Goal: Task Accomplishment & Management: Manage account settings

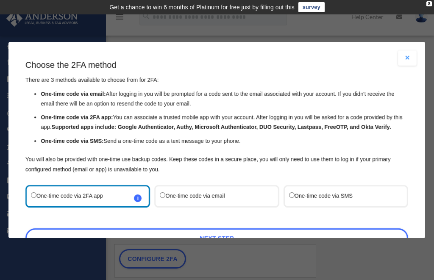
click at [314, 191] on label "One-time code via SMS" at bounding box center [341, 196] width 105 height 11
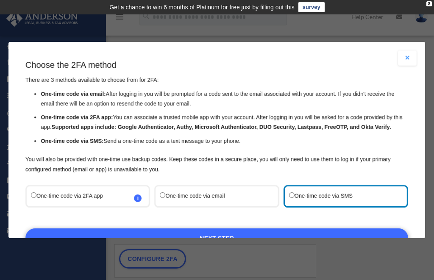
click at [242, 228] on link "Next Step" at bounding box center [216, 237] width 383 height 19
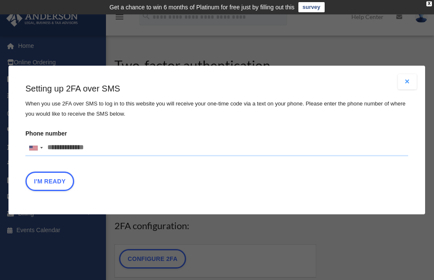
click at [109, 150] on input "Phone number [GEOGRAPHIC_DATA] +1 [GEOGRAPHIC_DATA] +44 [GEOGRAPHIC_DATA] (‫[GE…" at bounding box center [216, 147] width 383 height 17
type input "**********"
click at [60, 174] on button "I'm Ready" at bounding box center [49, 181] width 49 height 19
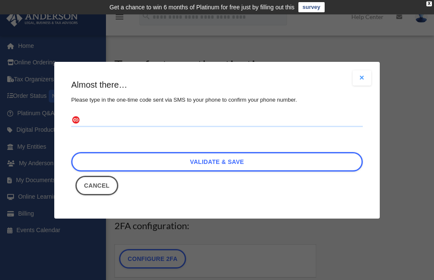
click at [200, 119] on input "text" at bounding box center [216, 121] width 291 height 14
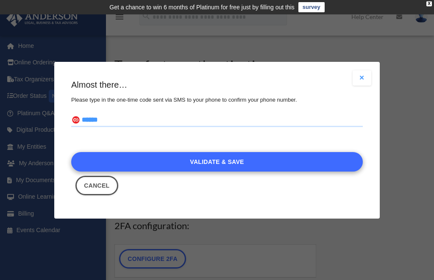
type input "******"
click at [243, 159] on link "Validate & Save" at bounding box center [216, 161] width 291 height 19
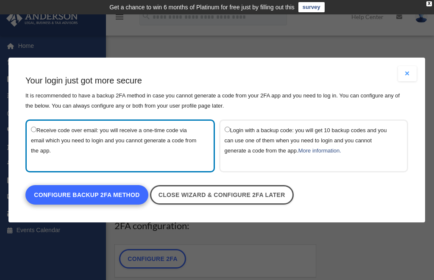
click at [114, 200] on link "Configure backup 2FA method" at bounding box center [86, 194] width 123 height 19
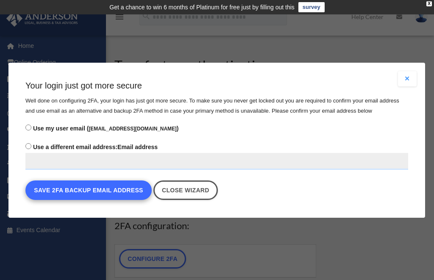
click at [132, 190] on button "Save 2FA backup email address" at bounding box center [88, 189] width 126 height 19
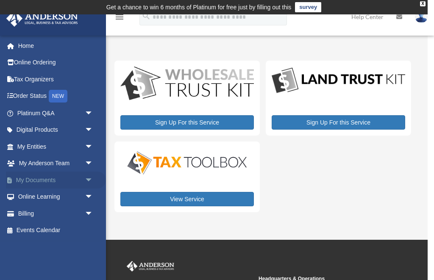
click at [89, 174] on span "arrow_drop_down" at bounding box center [93, 180] width 17 height 17
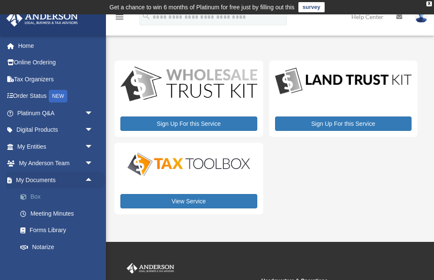
click at [33, 199] on link "Box" at bounding box center [59, 197] width 94 height 17
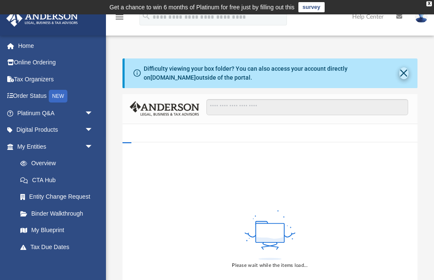
click at [399, 73] on button "Close" at bounding box center [404, 73] width 10 height 12
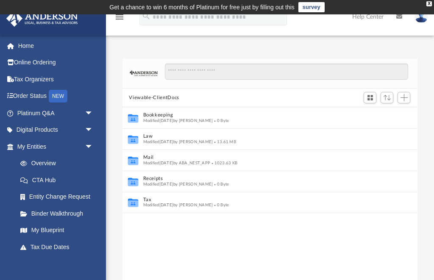
scroll to position [193, 295]
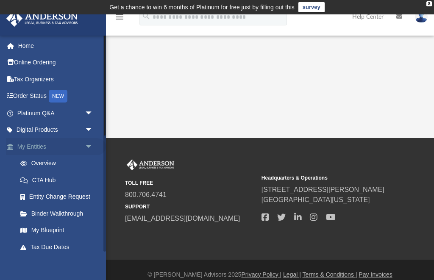
click at [89, 144] on span "arrow_drop_down" at bounding box center [93, 146] width 17 height 17
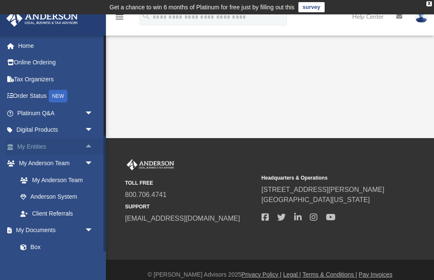
click at [88, 146] on span "arrow_drop_up" at bounding box center [93, 146] width 17 height 17
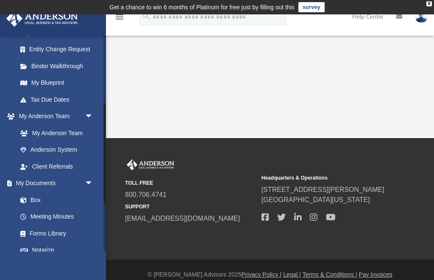
scroll to position [147, 0]
click at [56, 200] on link "Box" at bounding box center [59, 200] width 94 height 17
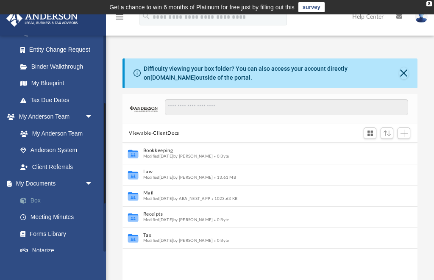
scroll to position [193, 295]
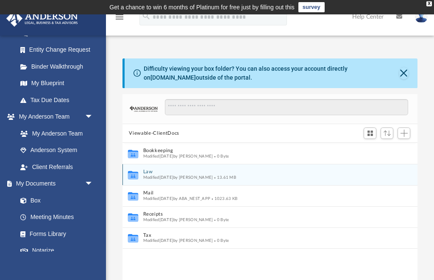
click at [229, 173] on button "Law" at bounding box center [264, 172] width 243 height 6
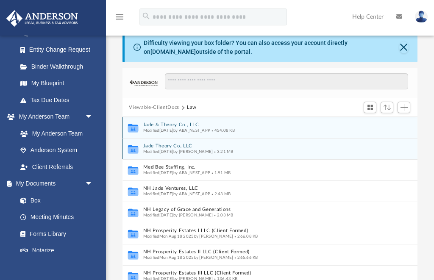
scroll to position [0, 0]
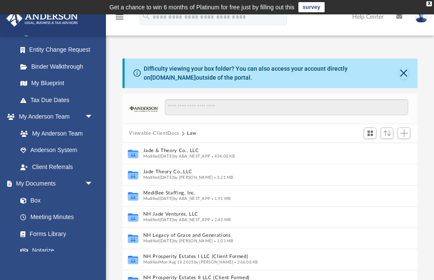
click at [167, 133] on button "Viewable-ClientDocs" at bounding box center [154, 134] width 50 height 8
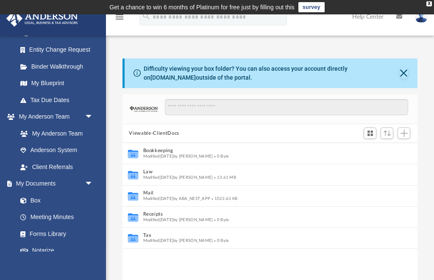
click at [165, 133] on button "Viewable-ClientDocs" at bounding box center [154, 134] width 50 height 8
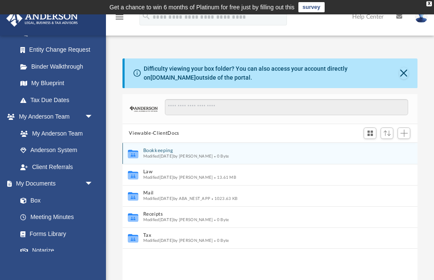
click at [208, 151] on button "Bookkeeping" at bounding box center [264, 151] width 243 height 6
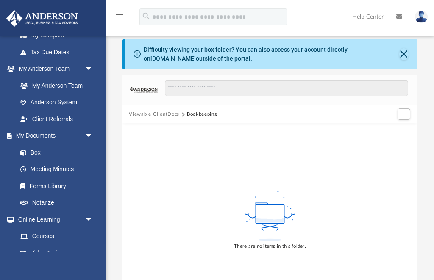
scroll to position [196, 0]
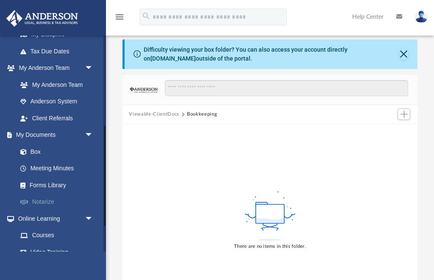
click at [52, 197] on link "Notarize" at bounding box center [59, 202] width 94 height 17
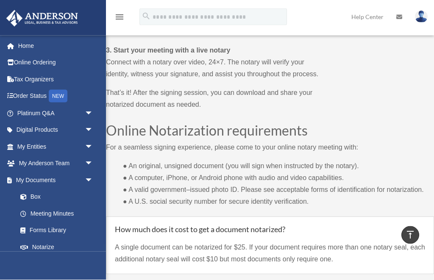
scroll to position [699, 0]
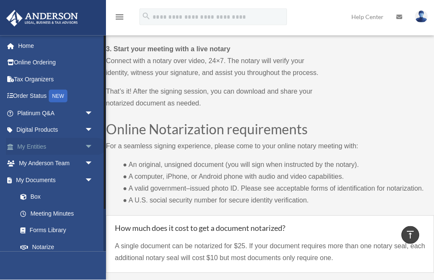
click at [85, 146] on span "arrow_drop_down" at bounding box center [93, 146] width 17 height 17
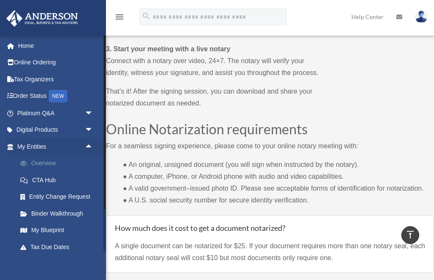
click at [62, 163] on link "Overview" at bounding box center [59, 163] width 94 height 17
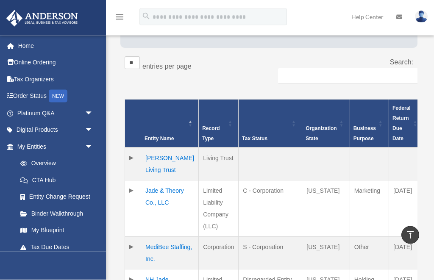
scroll to position [166, 0]
click at [162, 161] on td "Hoang-Nguyen Living Trust" at bounding box center [170, 163] width 58 height 33
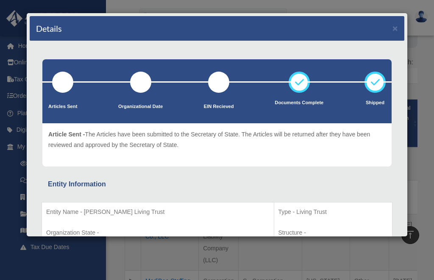
scroll to position [0, 0]
click at [390, 34] on div "Details ×" at bounding box center [217, 28] width 375 height 25
click at [397, 33] on button "×" at bounding box center [395, 28] width 6 height 9
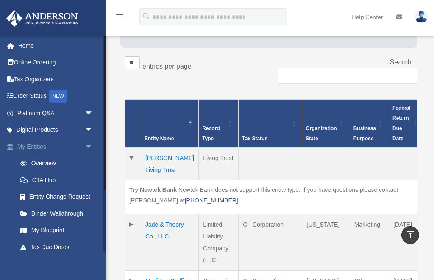
click at [91, 147] on span "arrow_drop_down" at bounding box center [93, 146] width 17 height 17
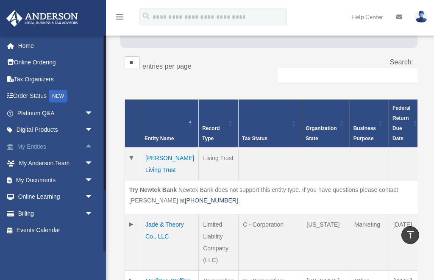
click at [90, 145] on span "arrow_drop_up" at bounding box center [93, 146] width 17 height 17
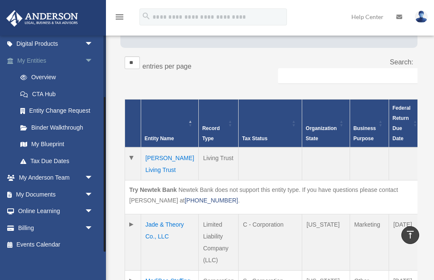
scroll to position [86, 0]
click at [87, 194] on span "arrow_drop_down" at bounding box center [93, 194] width 17 height 17
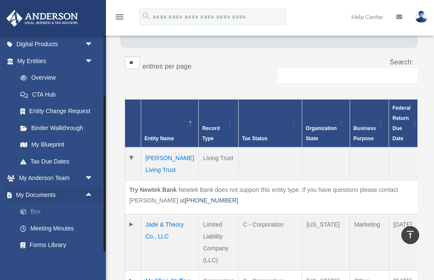
click at [39, 212] on link "Box" at bounding box center [59, 211] width 94 height 17
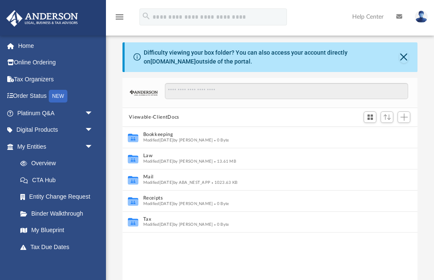
scroll to position [17, 0]
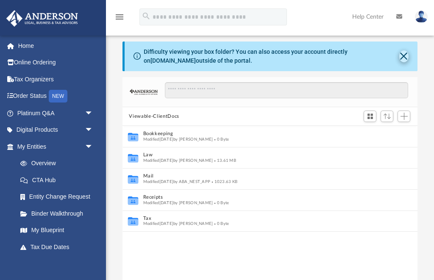
click at [408, 57] on button "Close" at bounding box center [404, 56] width 10 height 12
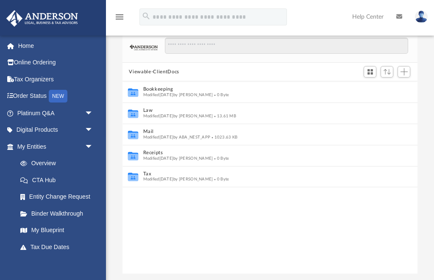
scroll to position [0, 0]
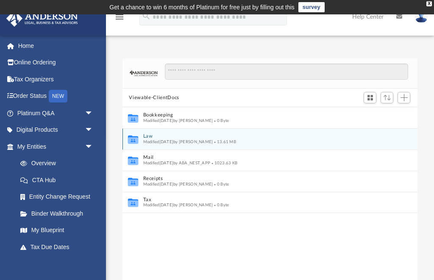
click at [272, 136] on button "Law" at bounding box center [264, 137] width 243 height 6
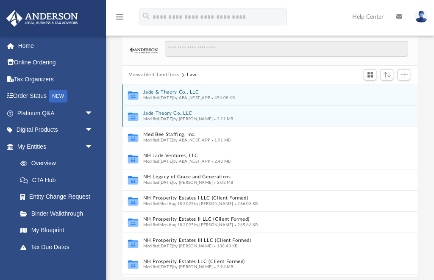
scroll to position [20, 0]
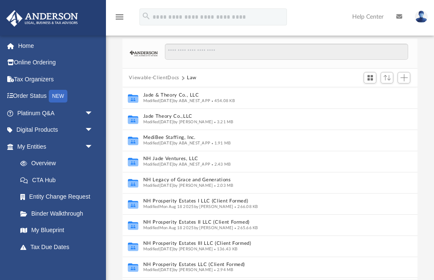
click at [169, 76] on button "Viewable-ClientDocs" at bounding box center [154, 78] width 50 height 8
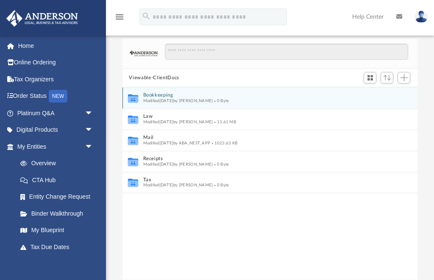
click at [279, 97] on button "Bookkeeping" at bounding box center [264, 96] width 243 height 6
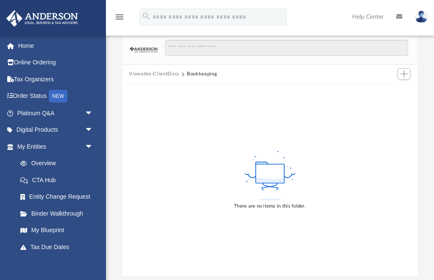
scroll to position [24, 0]
click at [402, 76] on span "Add" at bounding box center [403, 73] width 7 height 7
click at [391, 92] on li "Upload" at bounding box center [391, 90] width 27 height 9
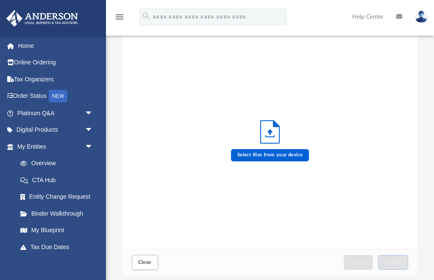
scroll to position [215, 295]
click at [289, 160] on label "Select files from your device" at bounding box center [270, 155] width 78 height 12
click at [0, 0] on input "Select files from your device" at bounding box center [0, 0] width 0 height 0
